Goal: Transaction & Acquisition: Purchase product/service

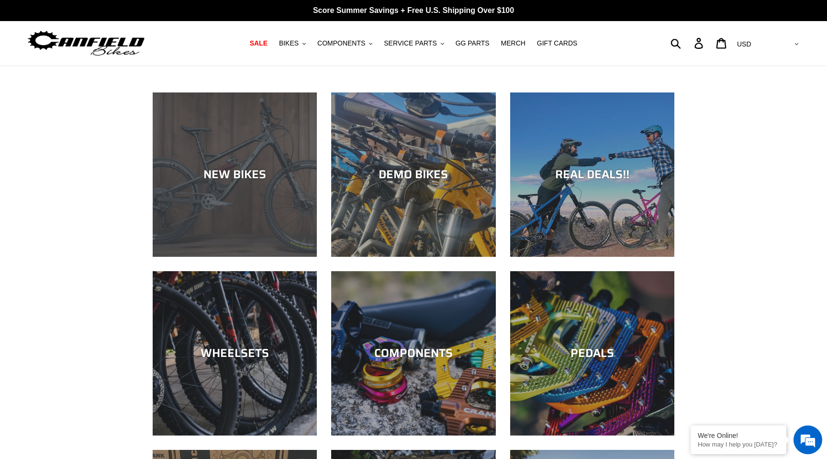
click at [196, 174] on div "NEW BIKES" at bounding box center [235, 175] width 164 height 14
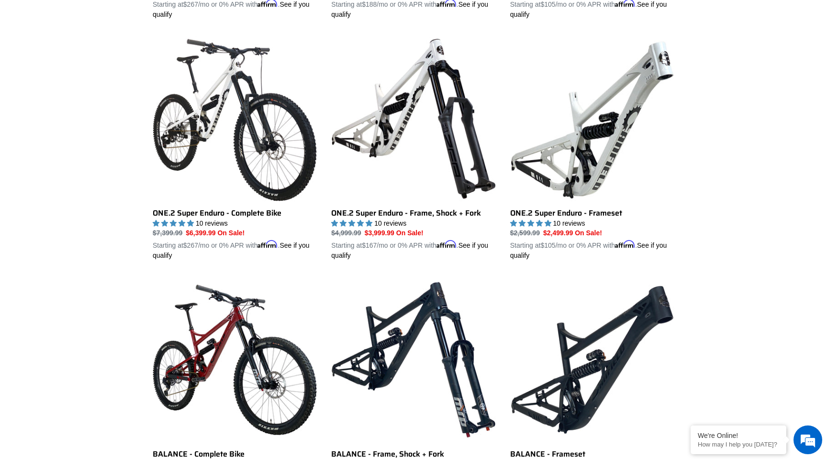
scroll to position [726, 0]
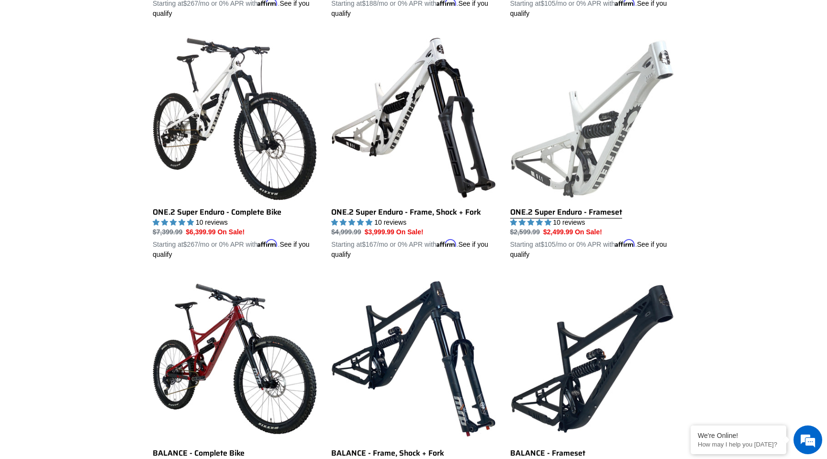
click at [572, 185] on link "ONE.2 Super Enduro - Frameset" at bounding box center [592, 147] width 164 height 224
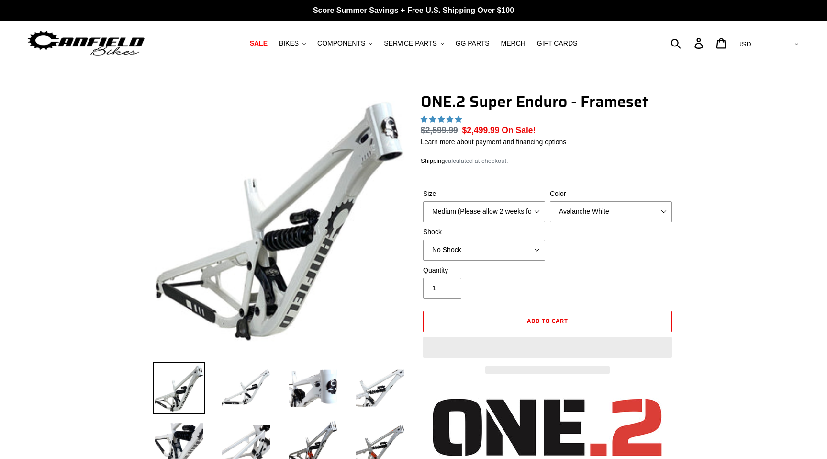
select select "highest-rating"
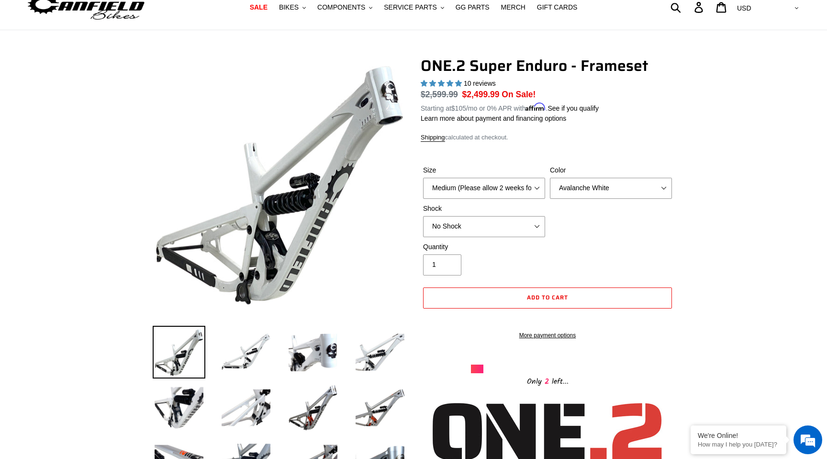
scroll to position [35, 0]
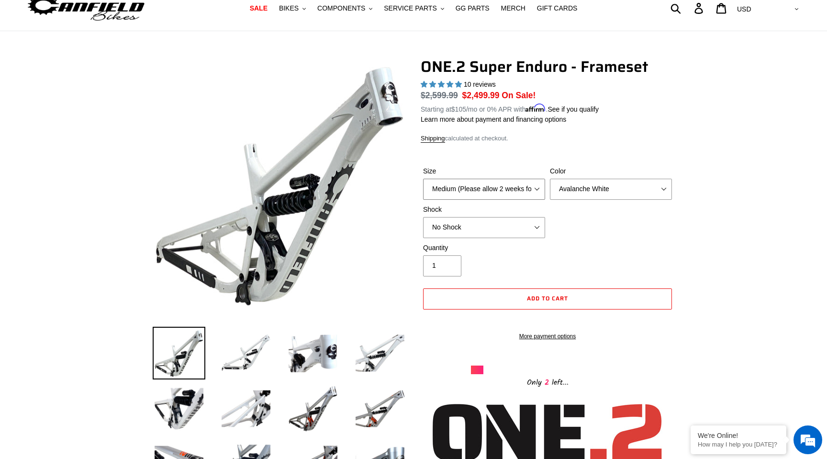
click at [499, 194] on select "Medium (Please allow 2 weeks for delivery) Large (Sold Out)" at bounding box center [484, 189] width 122 height 21
select select "Large (Sold Out)"
click at [423, 179] on select "Medium (Please allow 2 weeks for delivery) Large (Sold Out)" at bounding box center [484, 189] width 122 height 21
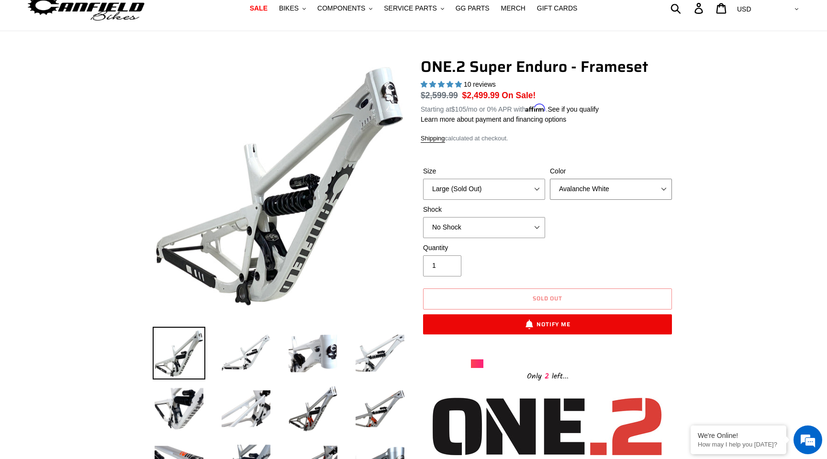
click at [590, 188] on select "Avalanche White Bentonite Grey" at bounding box center [611, 189] width 122 height 21
select select "Bentonite Grey"
click at [550, 179] on select "Avalanche White Bentonite Grey" at bounding box center [611, 189] width 122 height 21
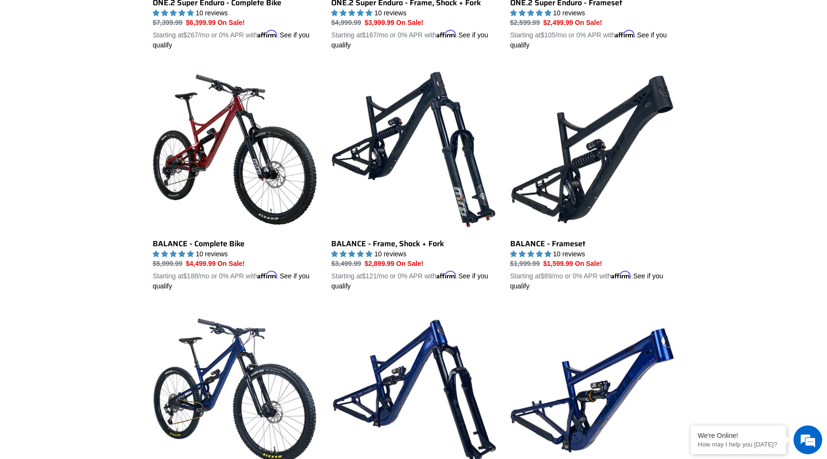
scroll to position [937, 0]
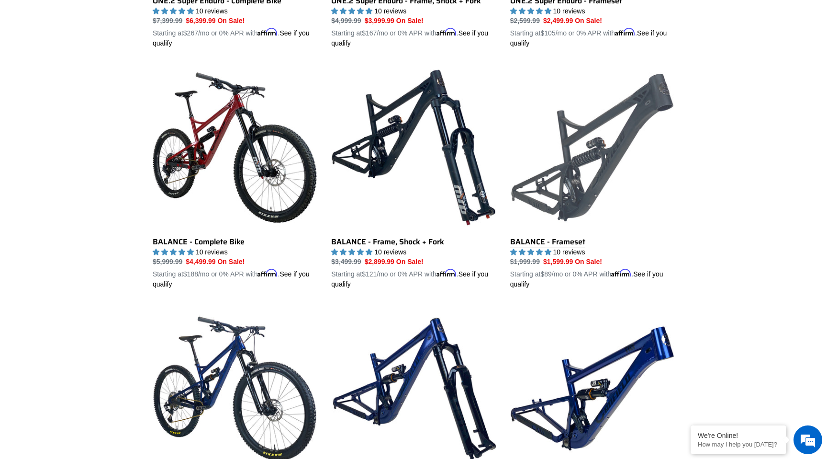
click at [603, 160] on link "BALANCE - Frameset" at bounding box center [592, 177] width 164 height 224
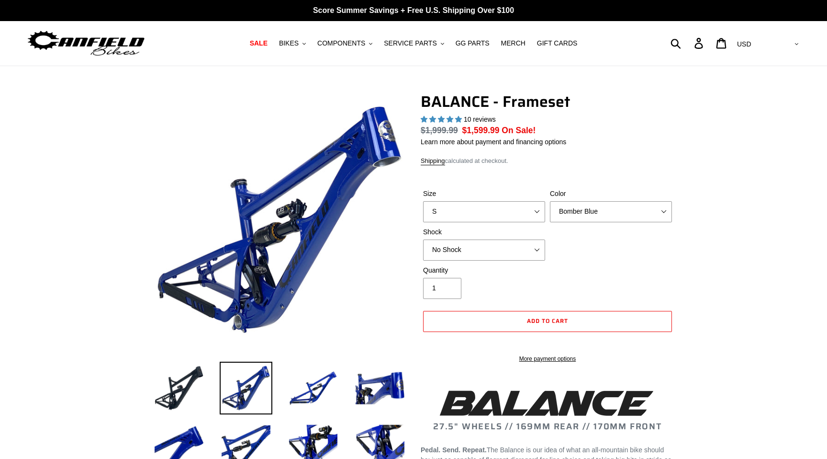
select select "highest-rating"
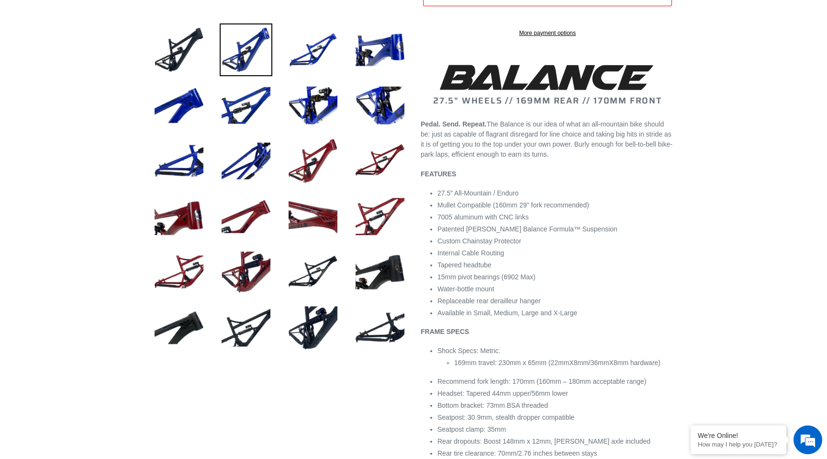
scroll to position [348, 0]
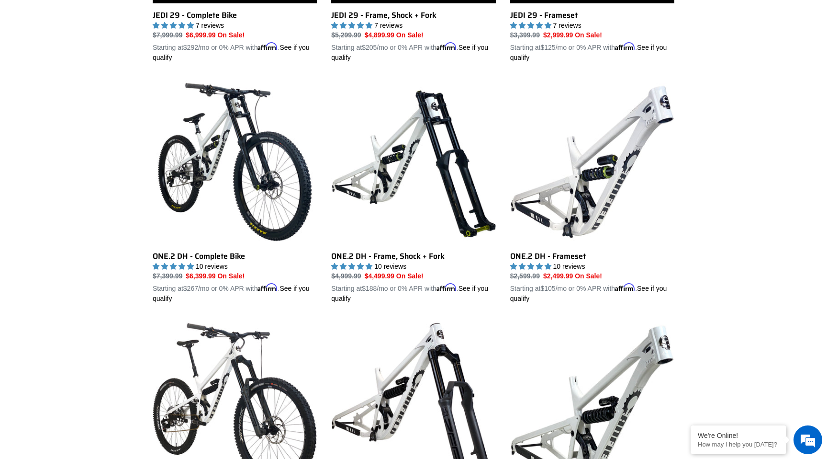
scroll to position [300, 0]
